Goal: Information Seeking & Learning: Check status

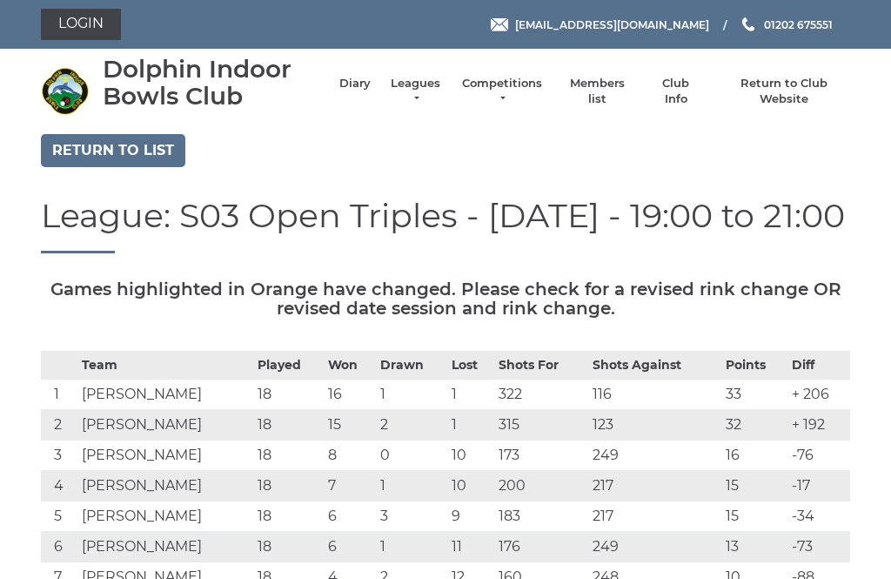
scroll to position [15, 0]
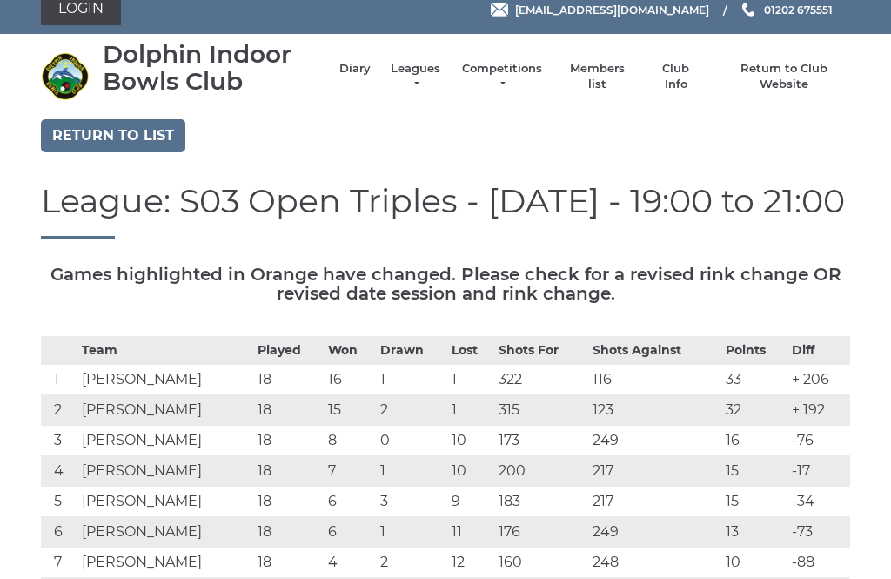
click at [138, 135] on link "Return to list" at bounding box center [113, 135] width 144 height 33
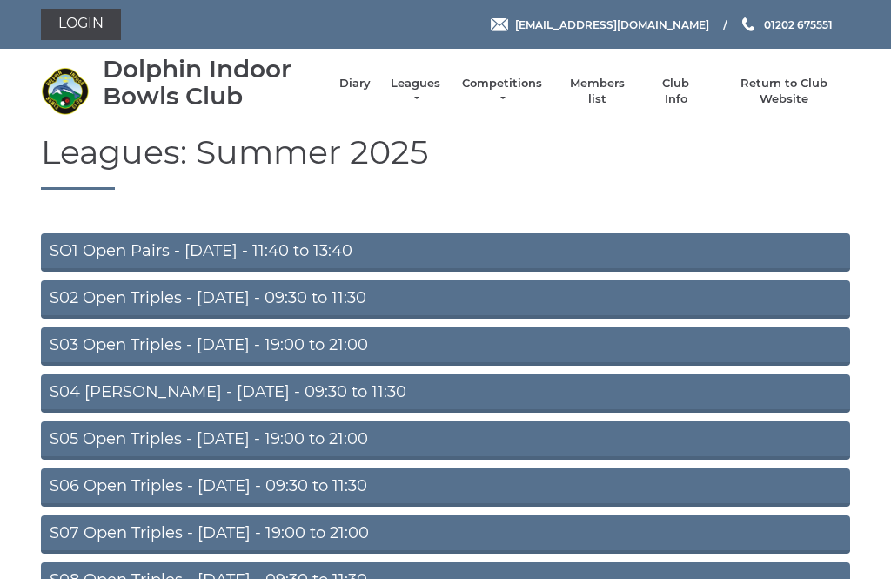
click at [323, 390] on link "S04 [PERSON_NAME] - [DATE] - 09:30 to 11:30" at bounding box center [445, 393] width 809 height 38
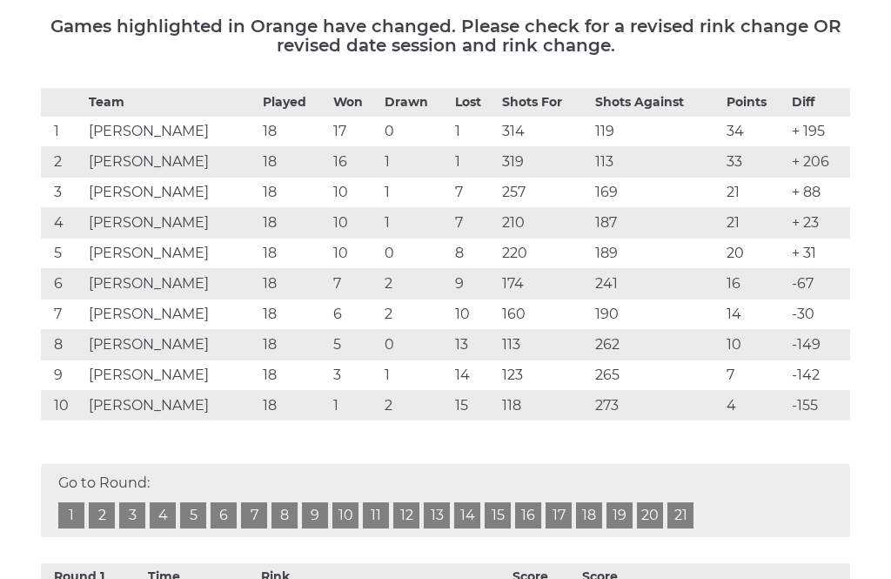
scroll to position [263, 0]
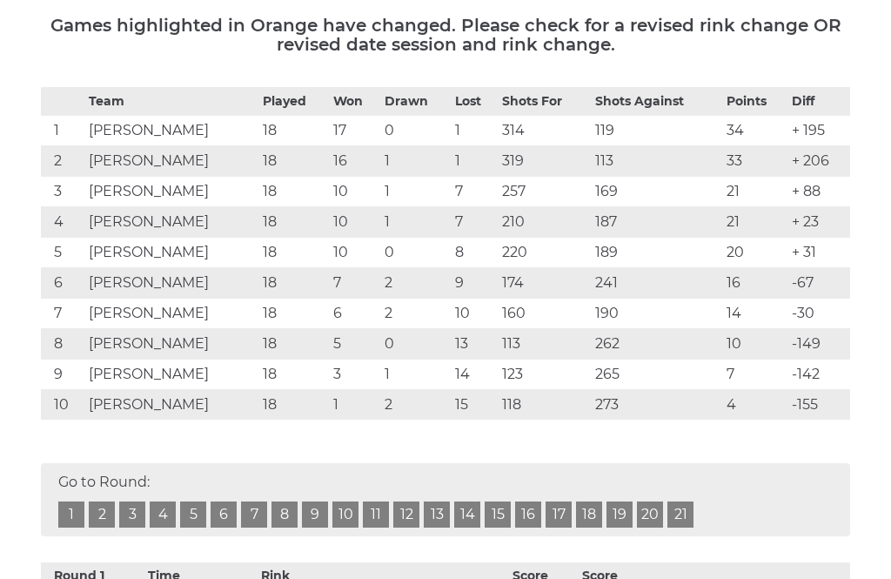
click at [593, 519] on link "18" at bounding box center [589, 515] width 26 height 26
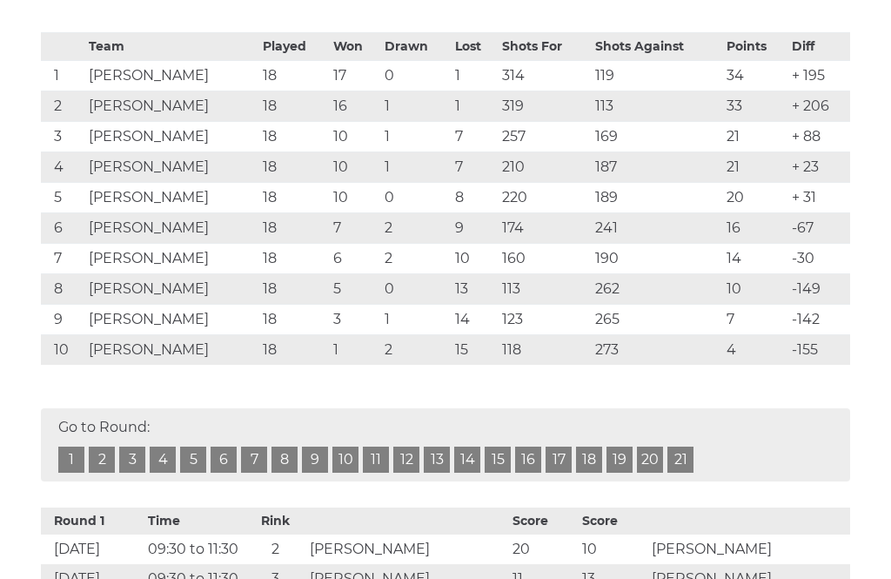
scroll to position [352, 0]
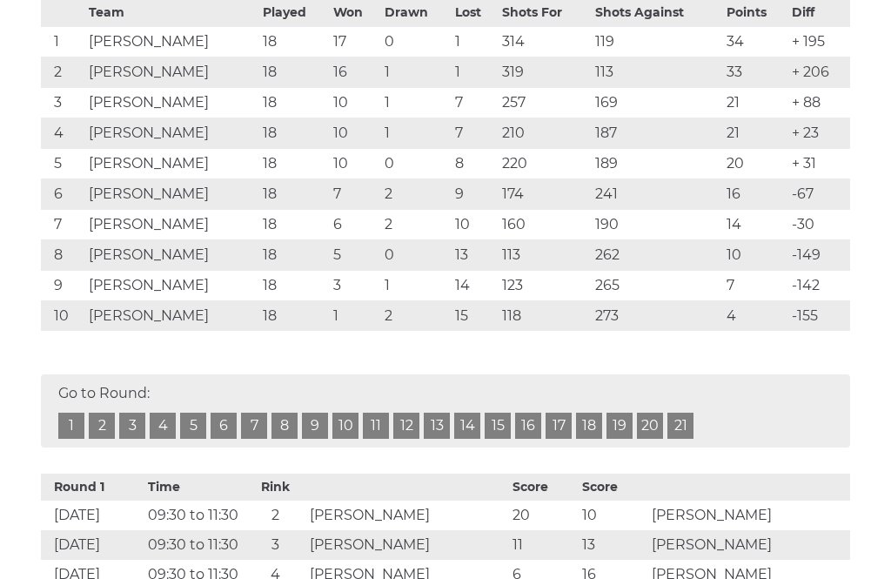
click at [588, 431] on link "18" at bounding box center [589, 426] width 26 height 26
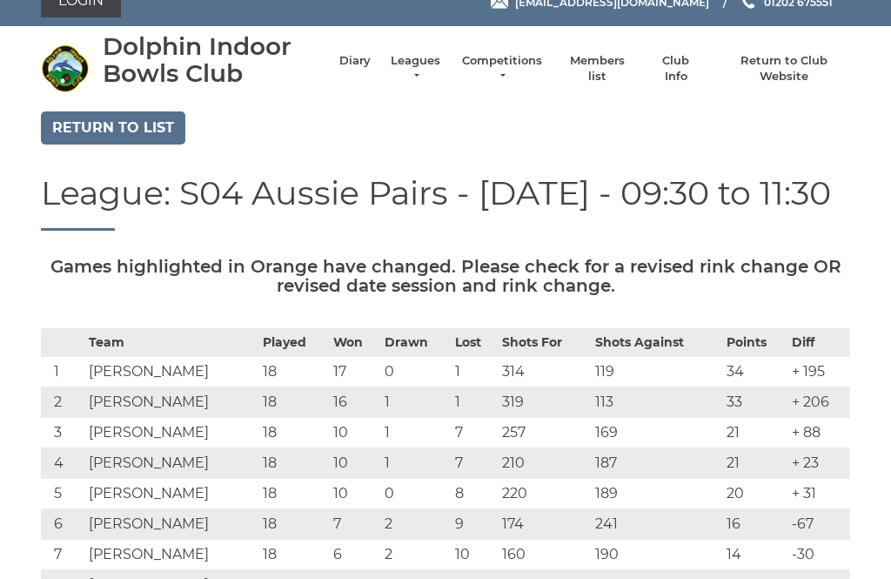
scroll to position [0, 0]
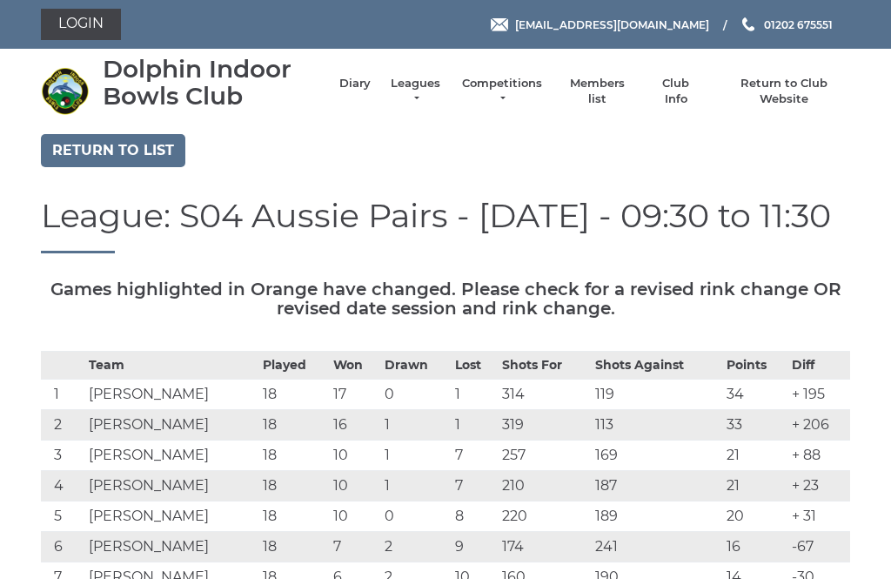
scroll to position [319, 0]
